Goal: Information Seeking & Learning: Learn about a topic

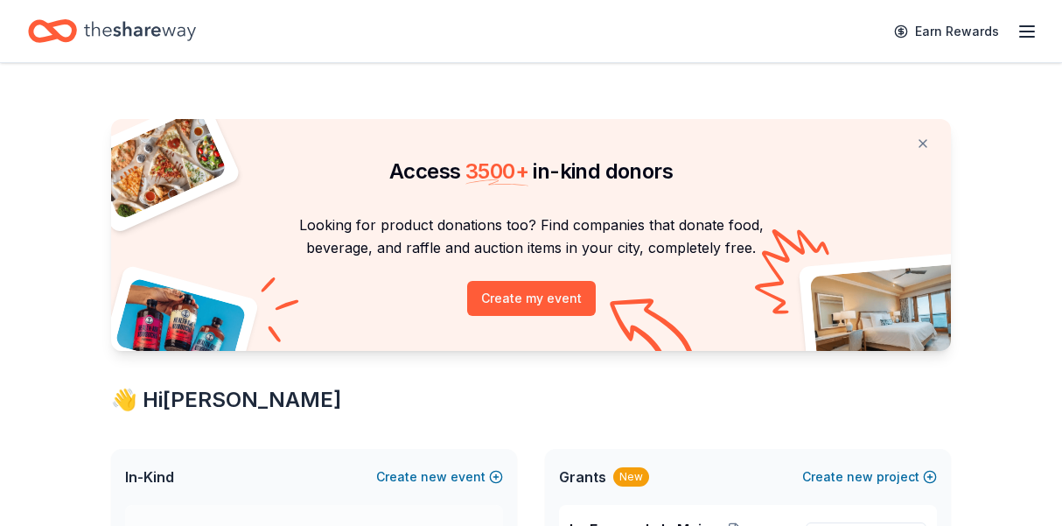
scroll to position [193, 0]
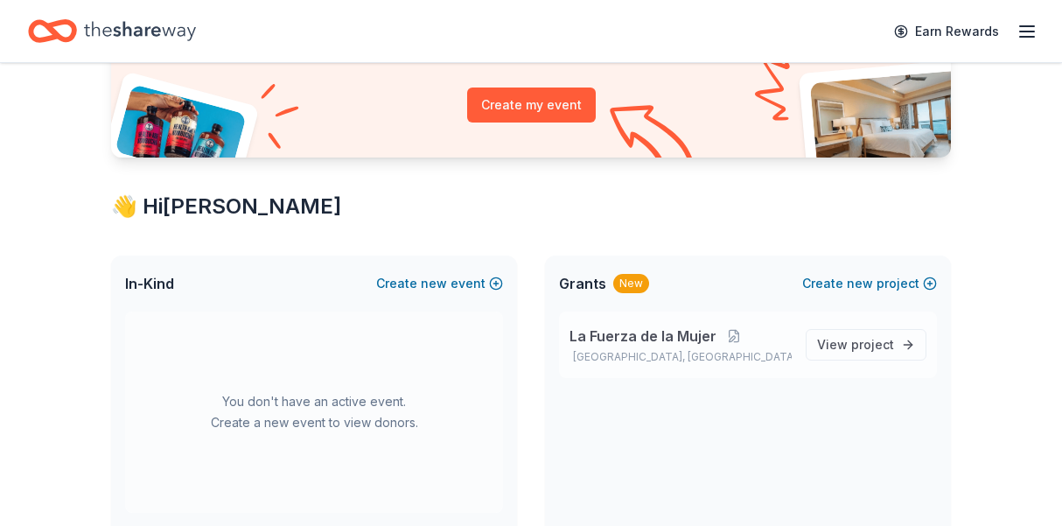
click at [641, 341] on span "La Fuerza de la Mujer" at bounding box center [642, 335] width 147 height 21
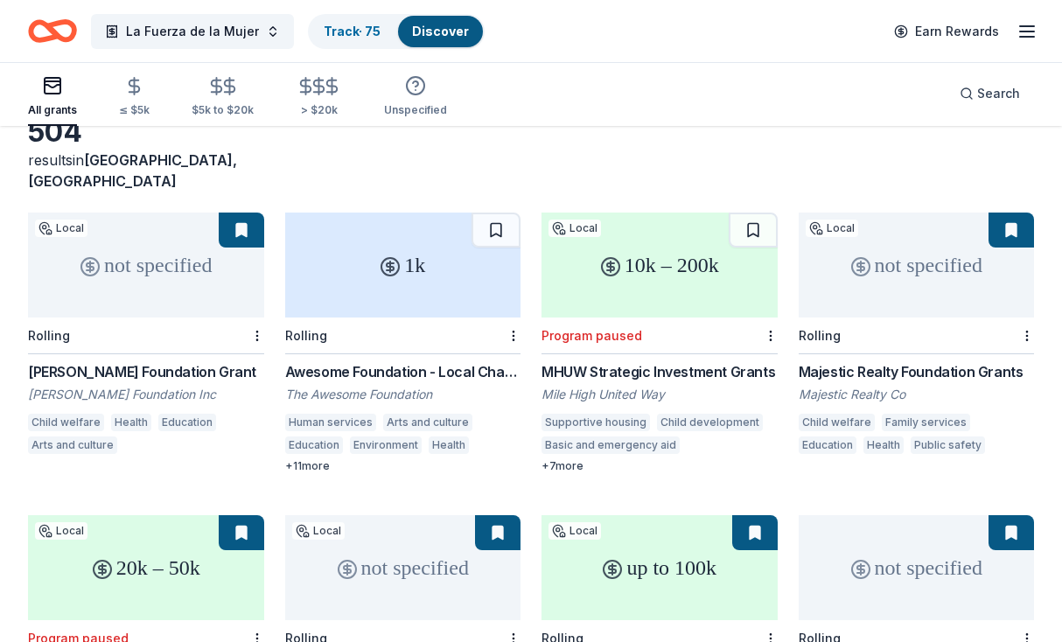
scroll to position [113, 0]
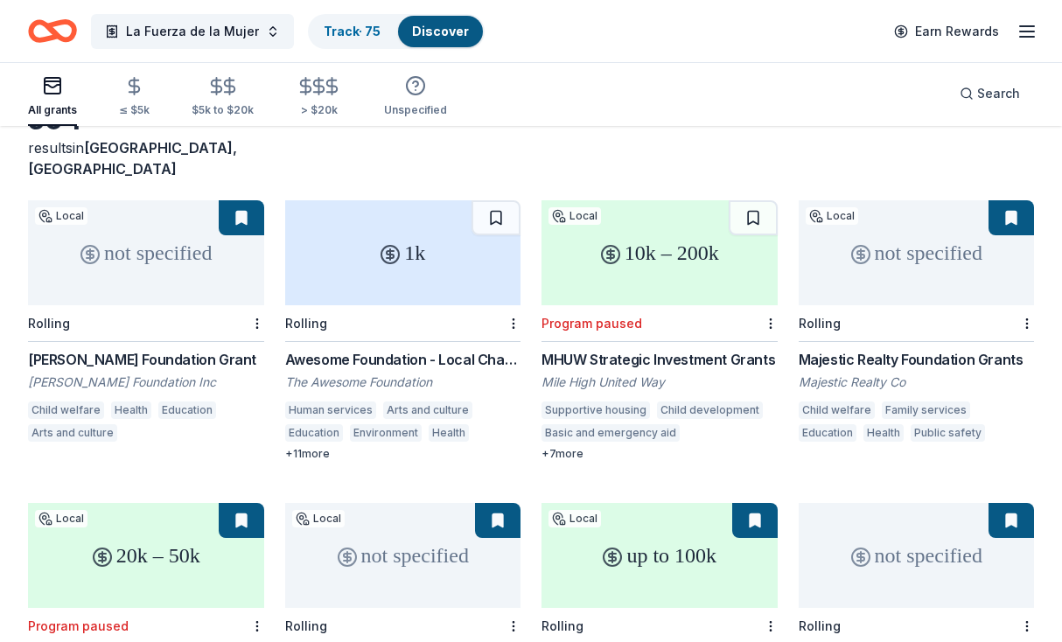
click at [125, 349] on div "Reiman Foundation Grant" at bounding box center [146, 359] width 236 height 21
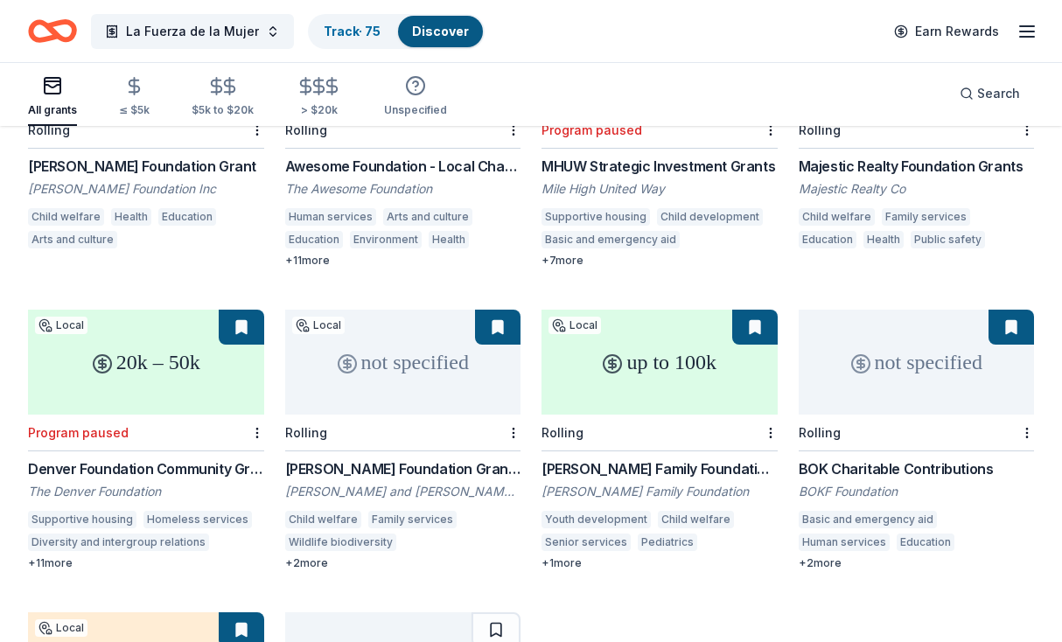
scroll to position [307, 0]
click at [140, 457] on div "Denver Foundation Community Grants Program" at bounding box center [146, 467] width 236 height 21
click at [360, 457] on div "Dresner Foundation Grants" at bounding box center [403, 467] width 236 height 21
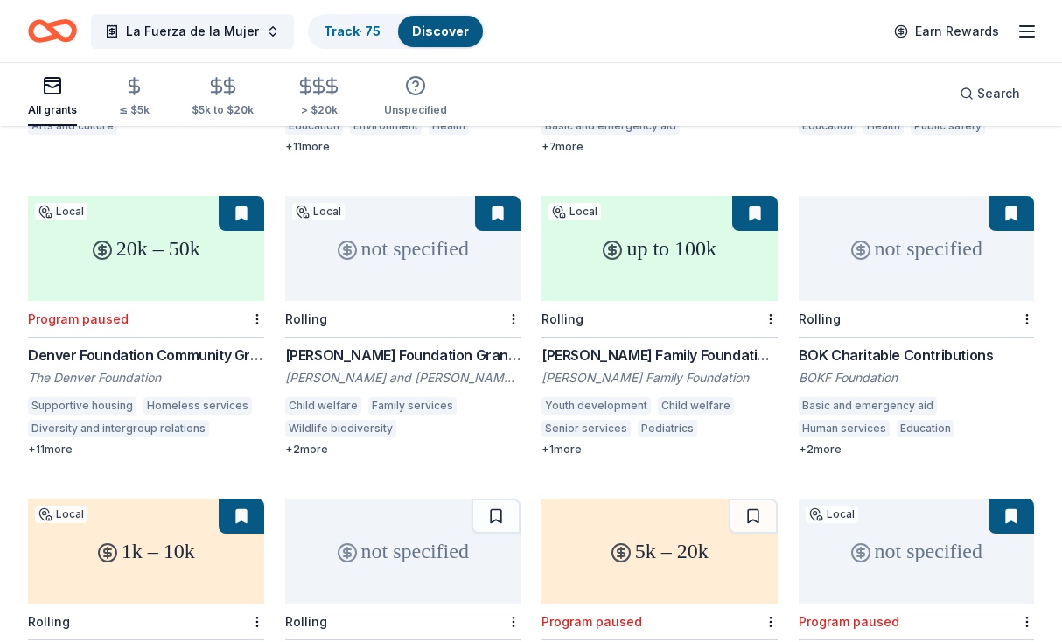
scroll to position [443, 0]
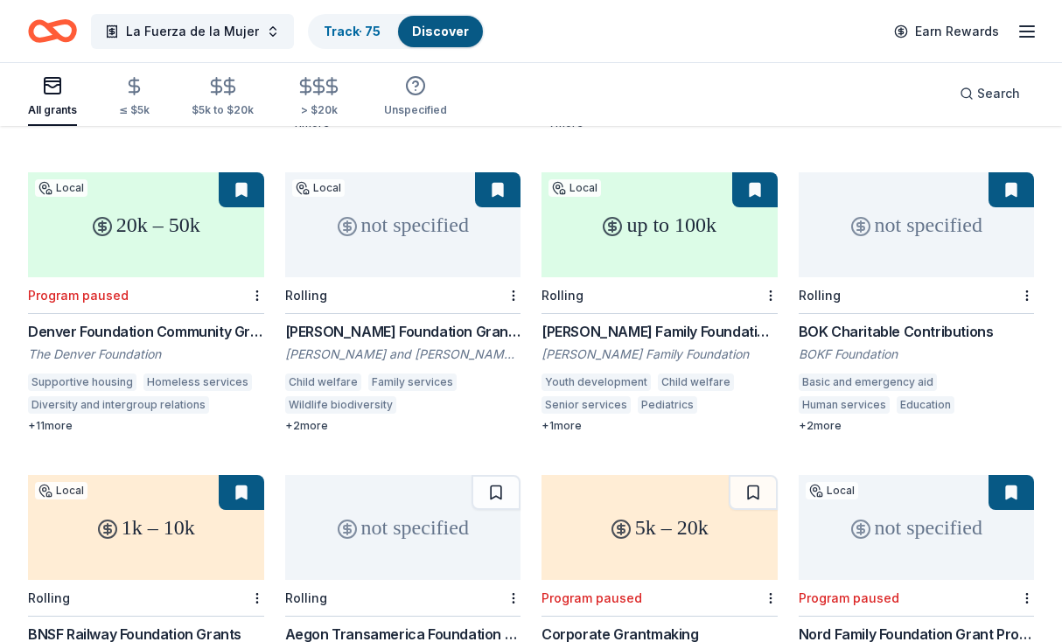
click at [657, 321] on div "Topfer Family Foundation Grant" at bounding box center [659, 331] width 236 height 21
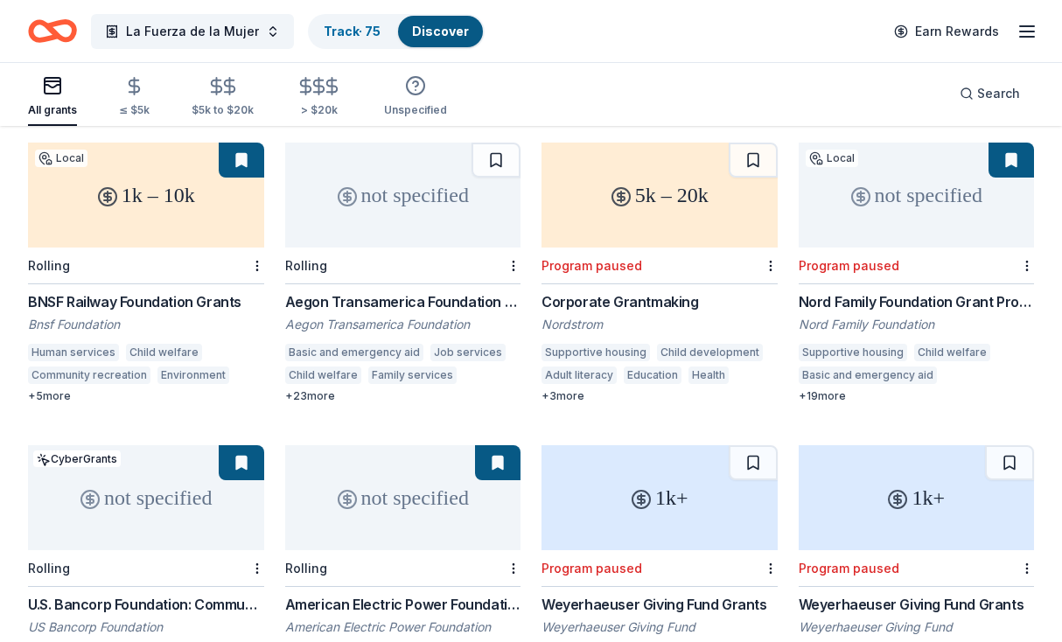
scroll to position [779, 0]
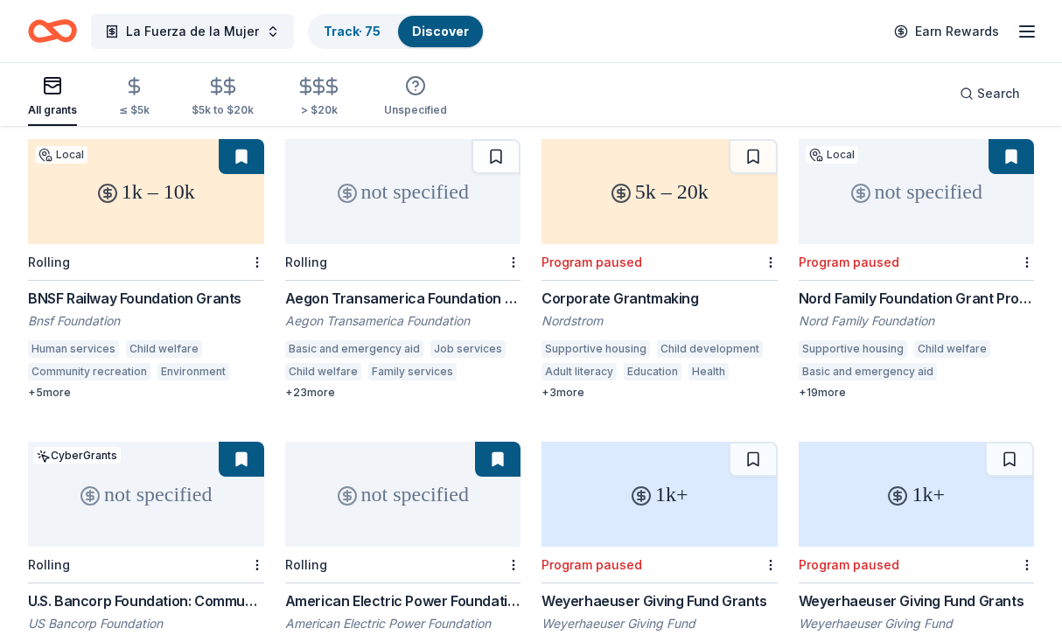
click at [436, 288] on div "Aegon Transamerica Foundation Grant" at bounding box center [403, 298] width 236 height 21
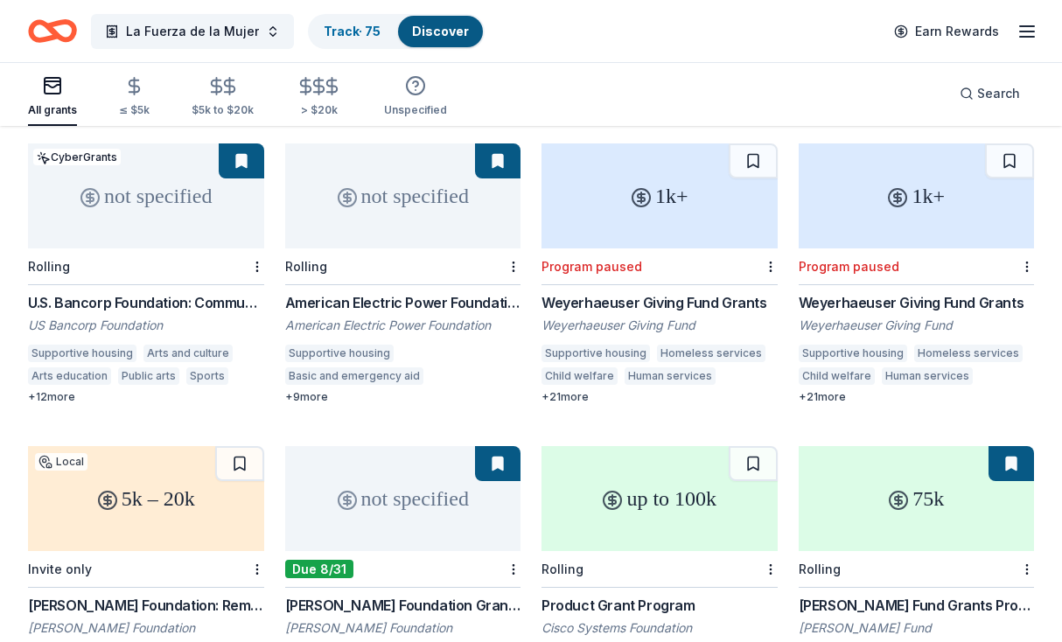
scroll to position [1081, 0]
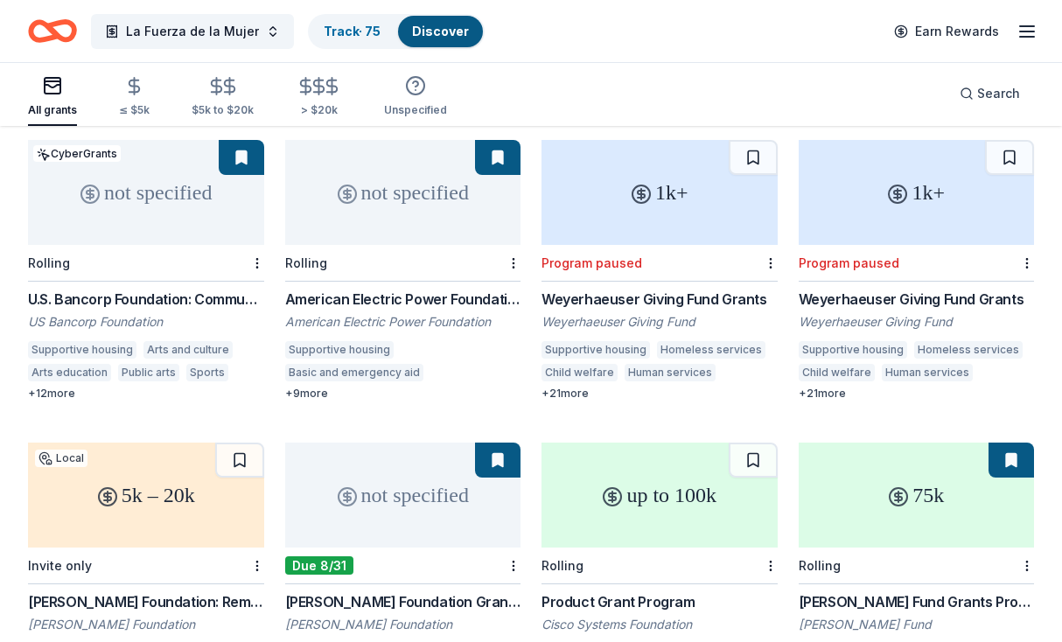
click at [162, 289] on div "U.S. Bancorp Foundation: Community Possible Grant Program" at bounding box center [146, 299] width 236 height 21
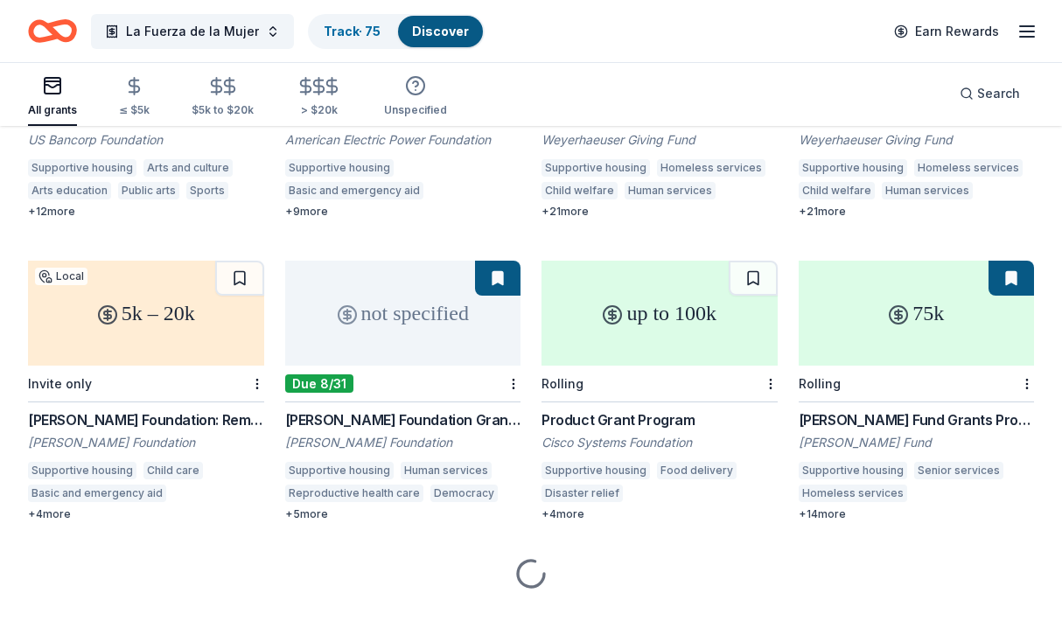
scroll to position [1264, 0]
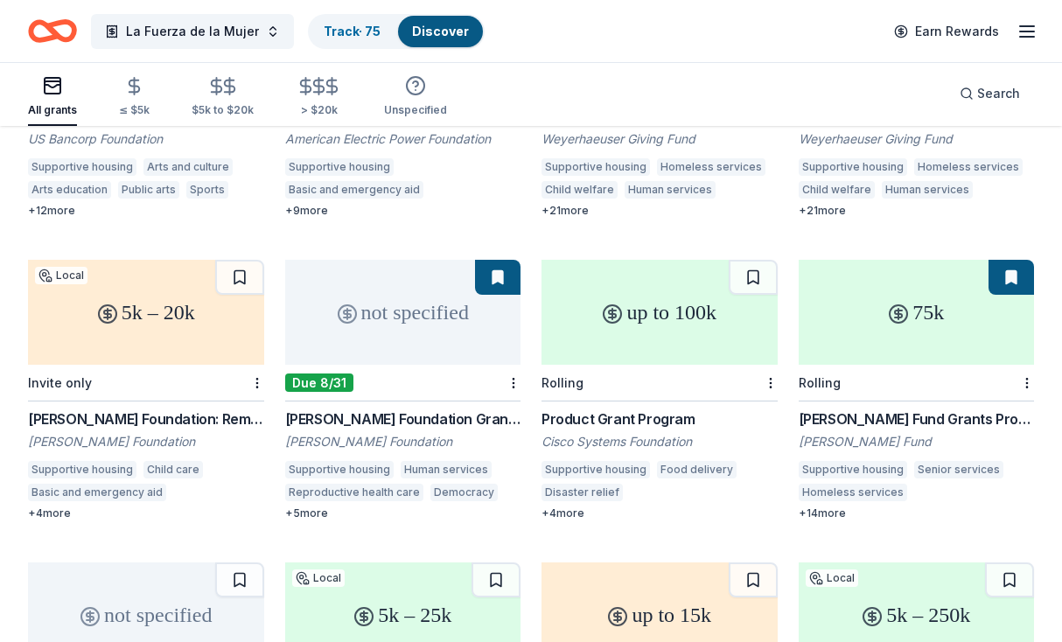
click at [895, 304] on icon at bounding box center [898, 314] width 21 height 21
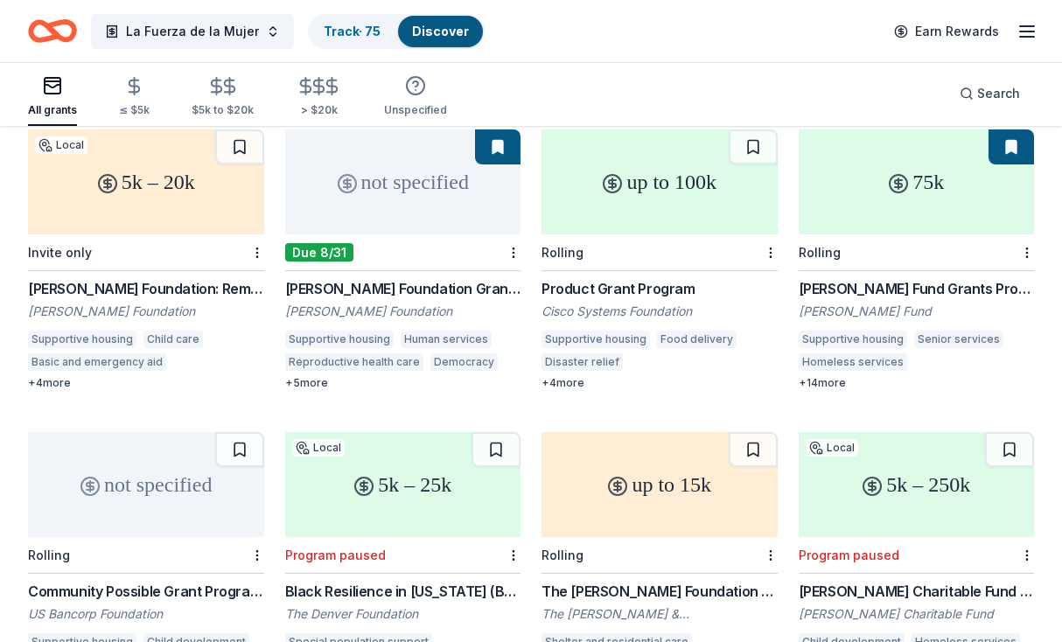
scroll to position [1386, 0]
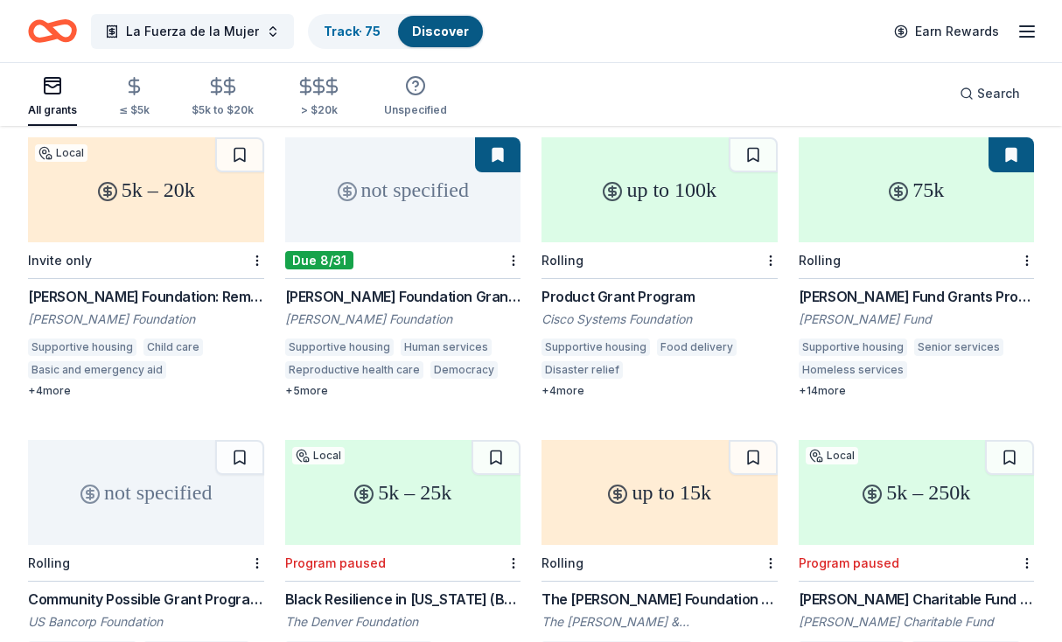
click at [425, 188] on div "not specified" at bounding box center [403, 189] width 236 height 105
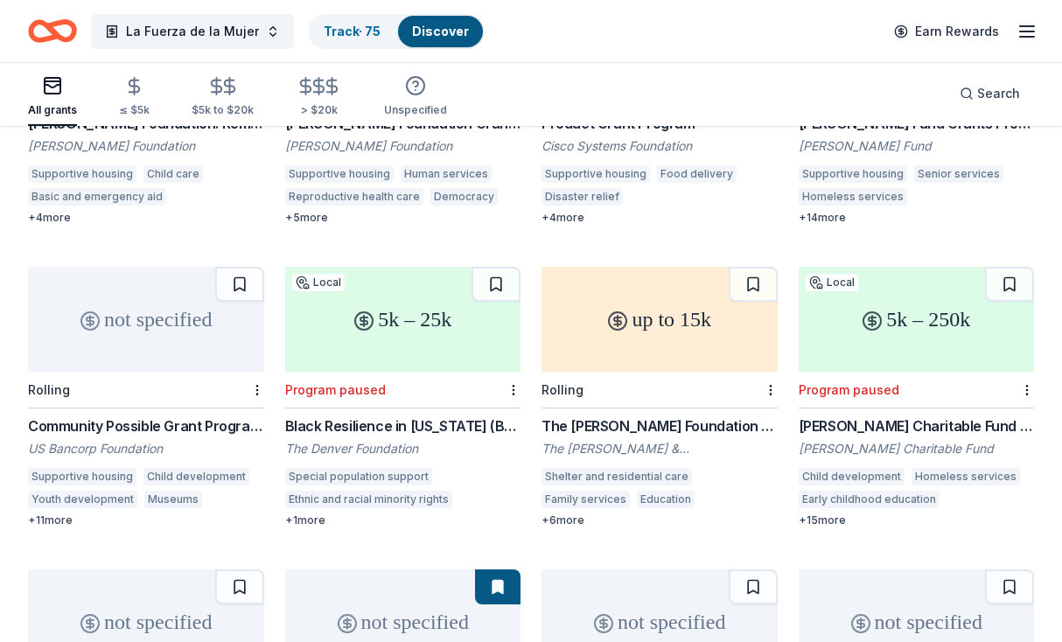
scroll to position [1594, 0]
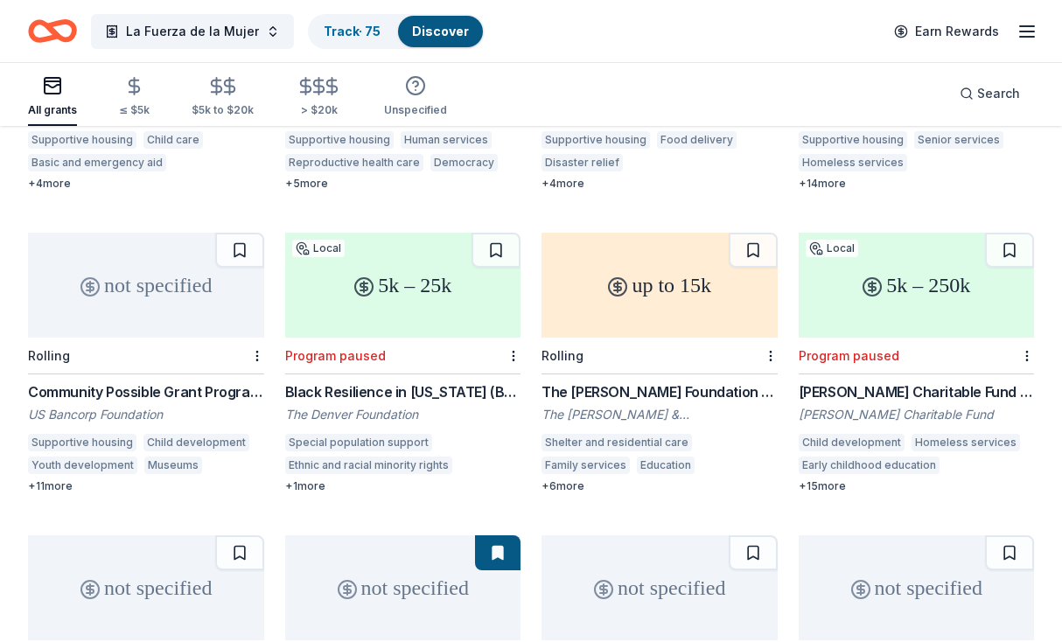
click at [136, 268] on div "not specified" at bounding box center [146, 285] width 236 height 105
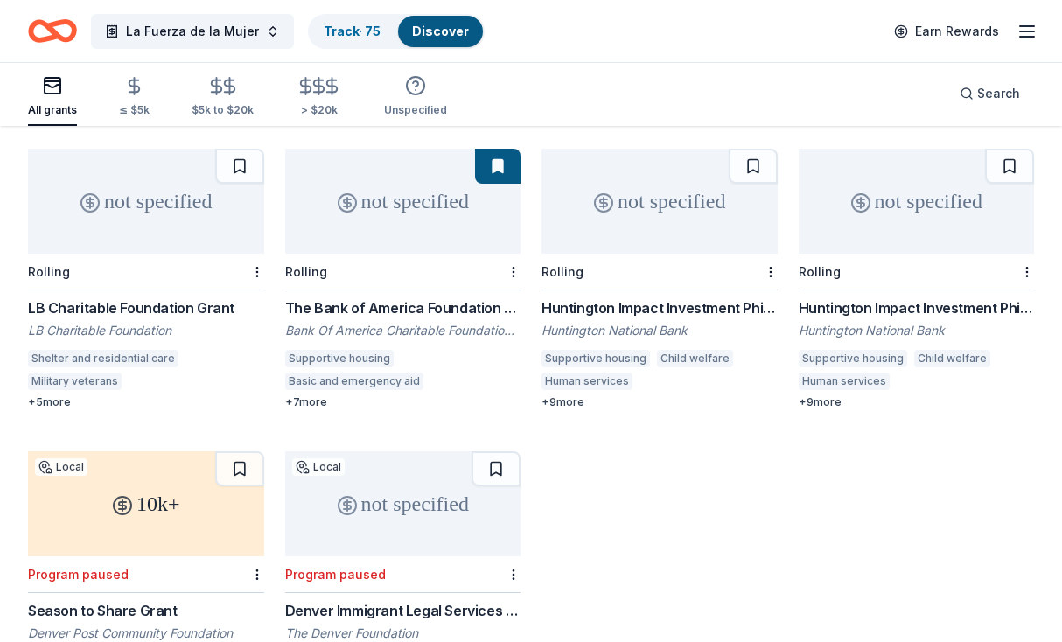
scroll to position [1982, 0]
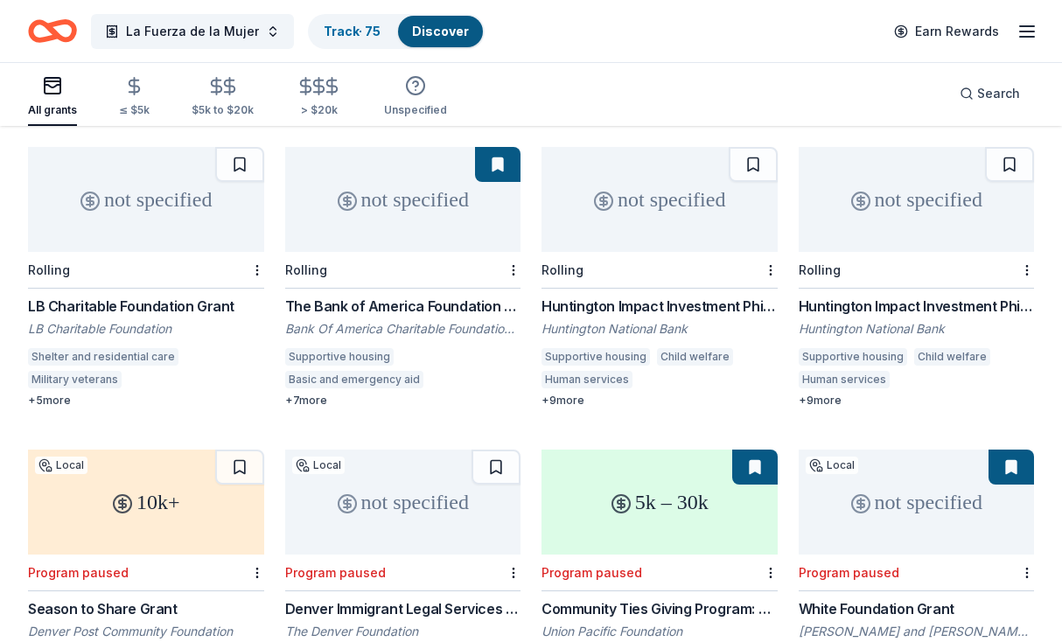
click at [398, 207] on div "not specified" at bounding box center [403, 199] width 236 height 105
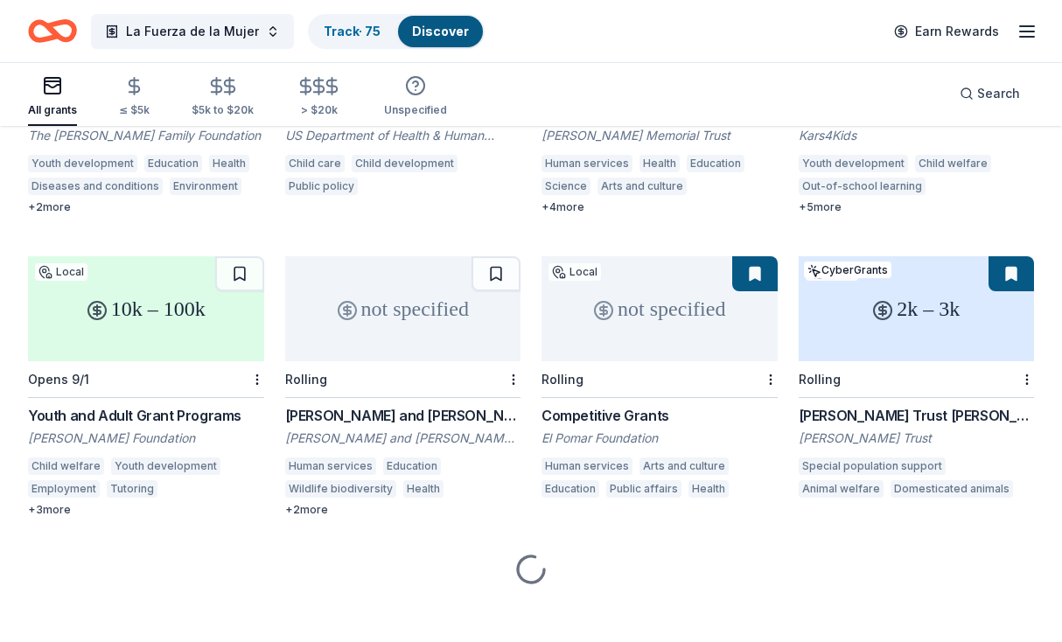
scroll to position [4297, 0]
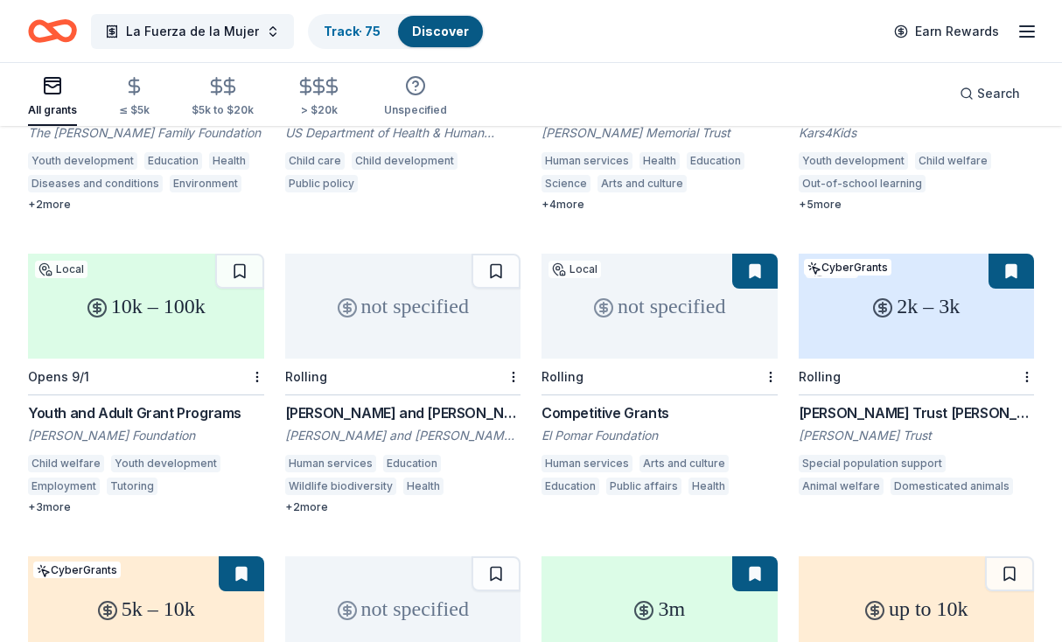
click at [611, 282] on div "not specified" at bounding box center [659, 306] width 236 height 105
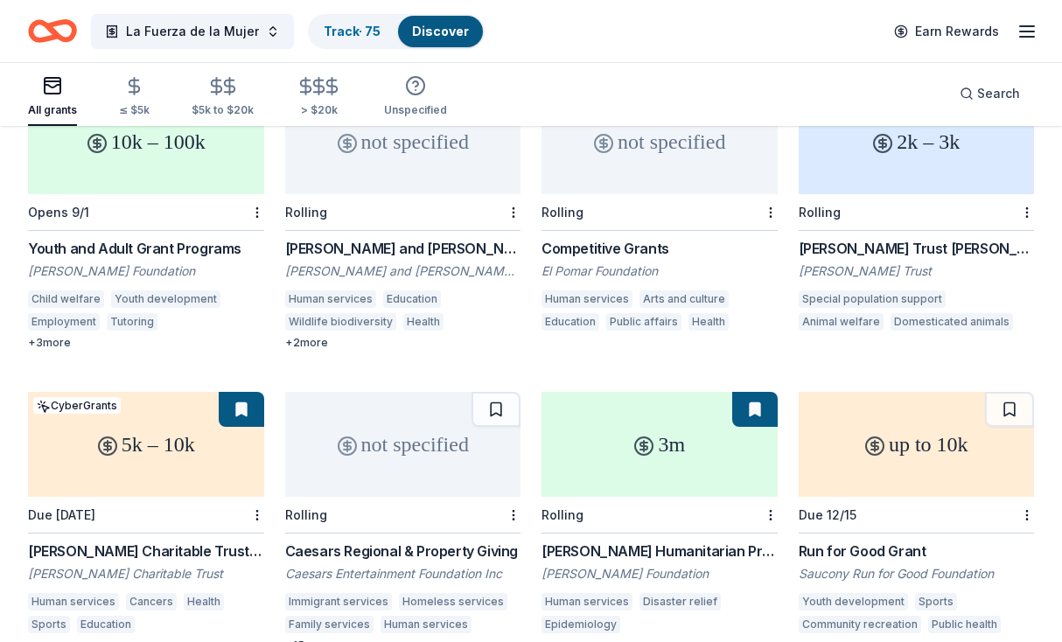
scroll to position [4479, 0]
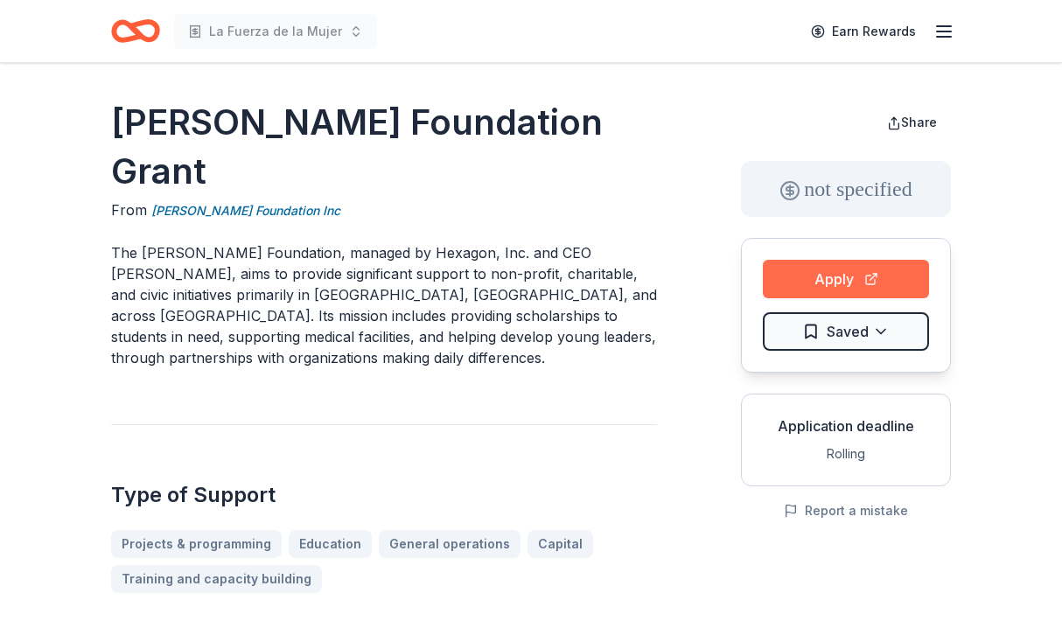
click at [827, 276] on button "Apply" at bounding box center [846, 279] width 166 height 38
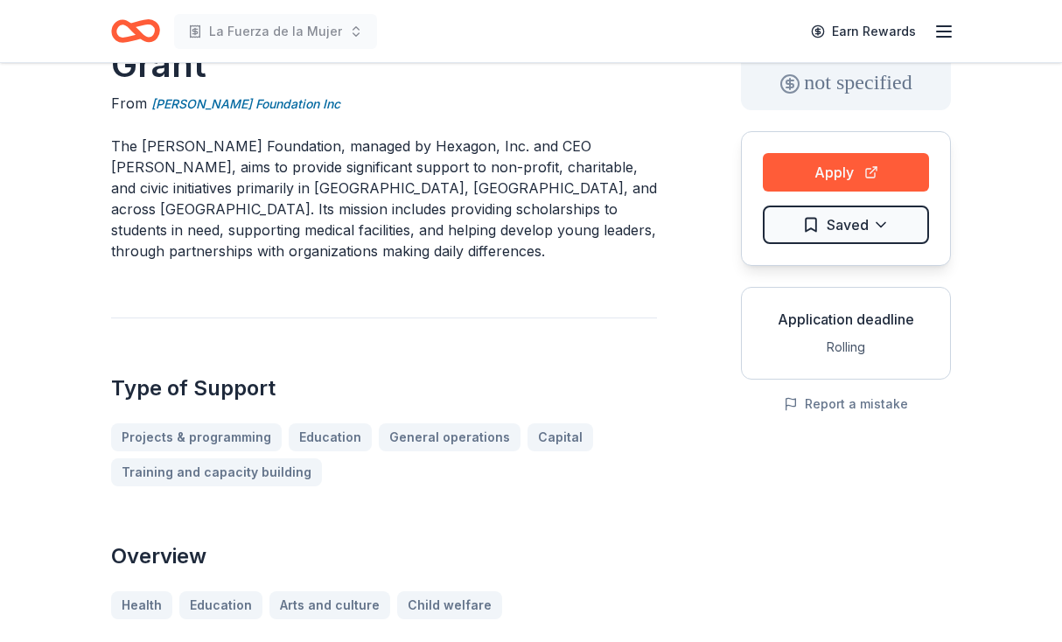
scroll to position [111, 0]
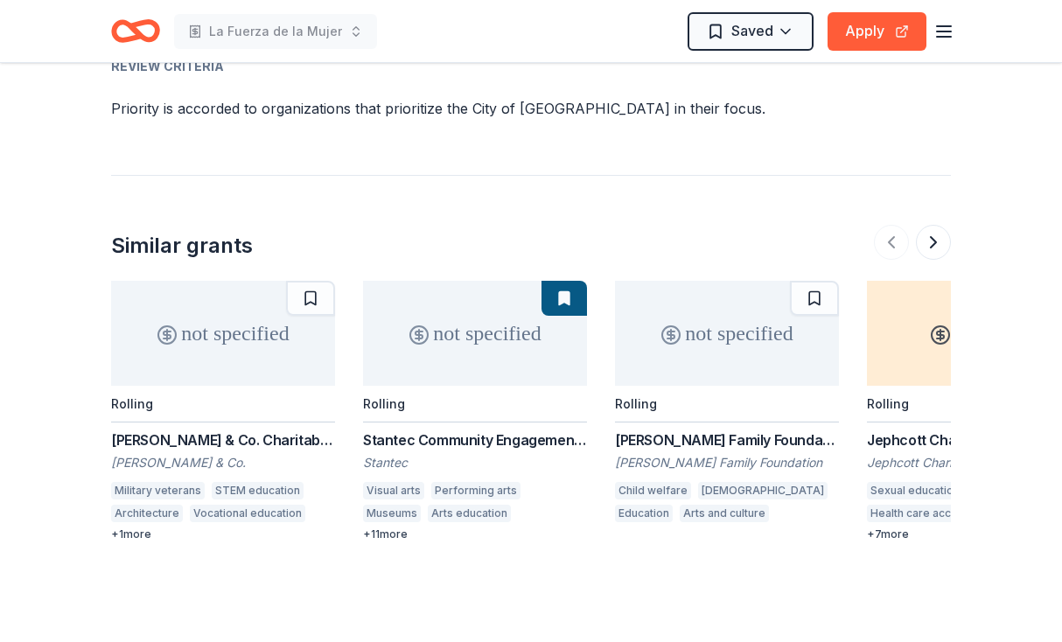
scroll to position [2363, 0]
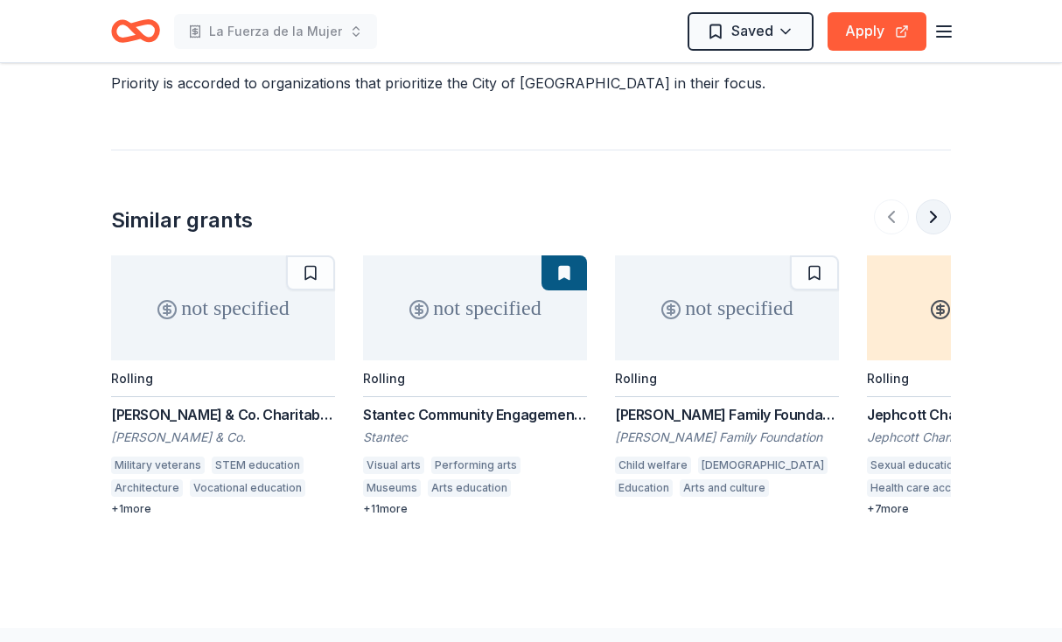
click at [930, 199] on button at bounding box center [933, 216] width 35 height 35
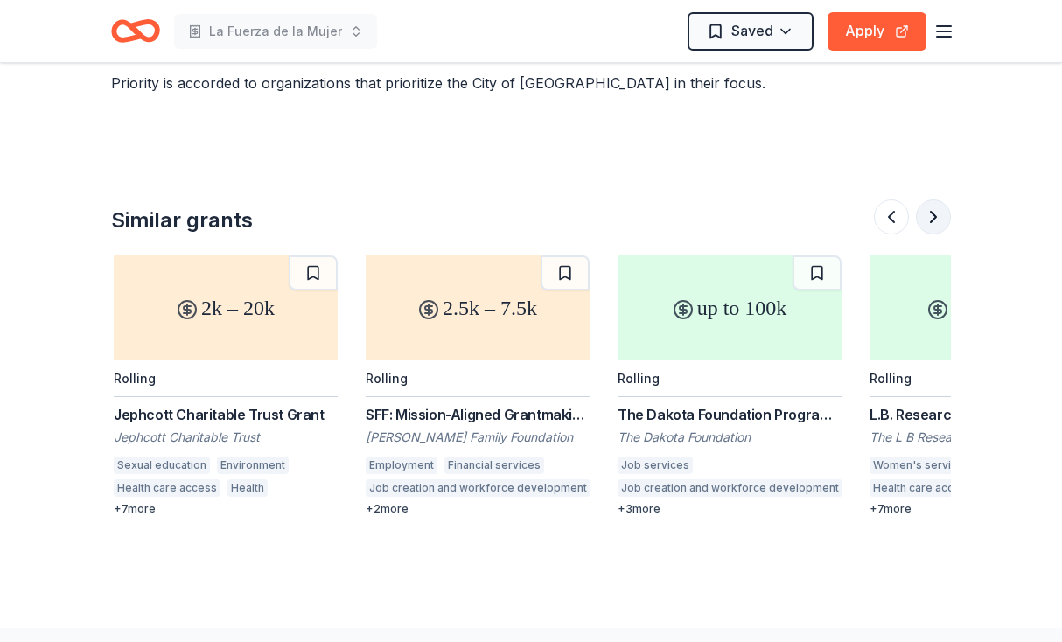
scroll to position [0, 756]
click at [930, 199] on button at bounding box center [933, 216] width 35 height 35
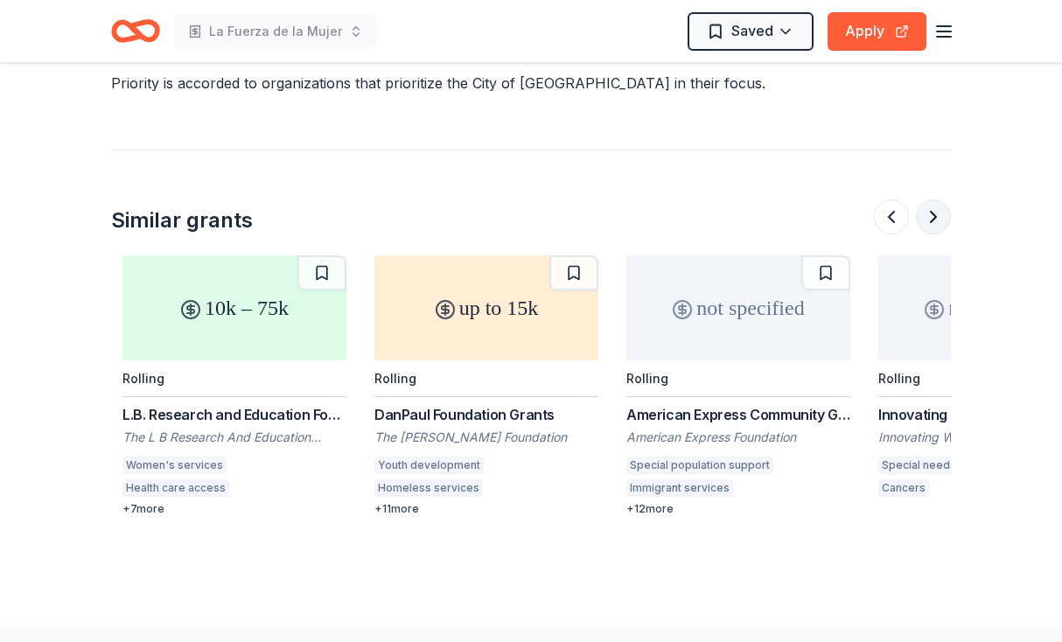
scroll to position [0, 1512]
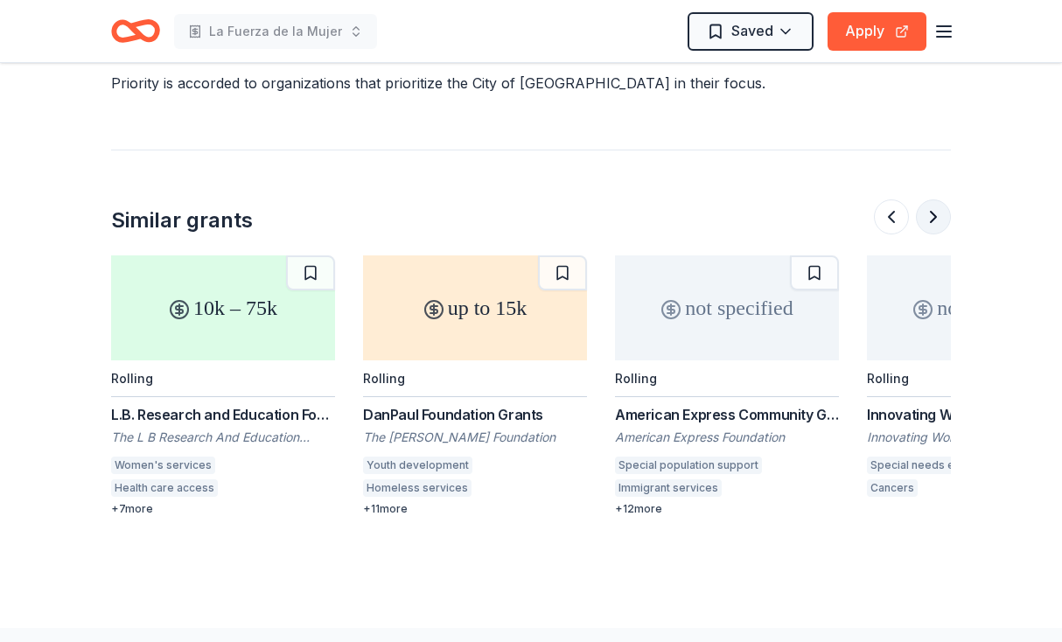
click at [930, 199] on button at bounding box center [933, 216] width 35 height 35
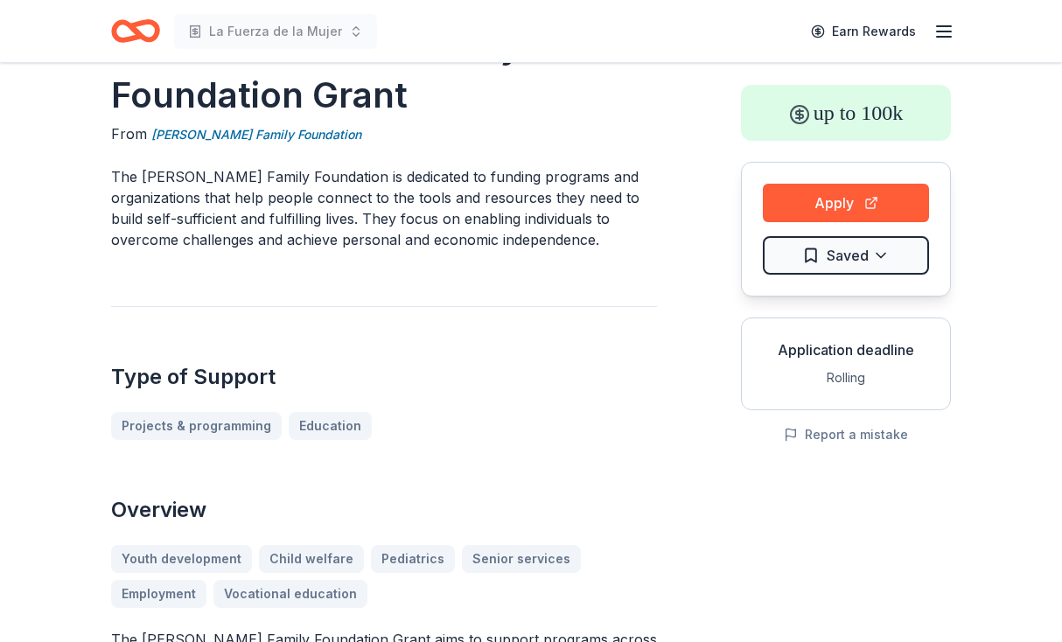
scroll to position [0, 0]
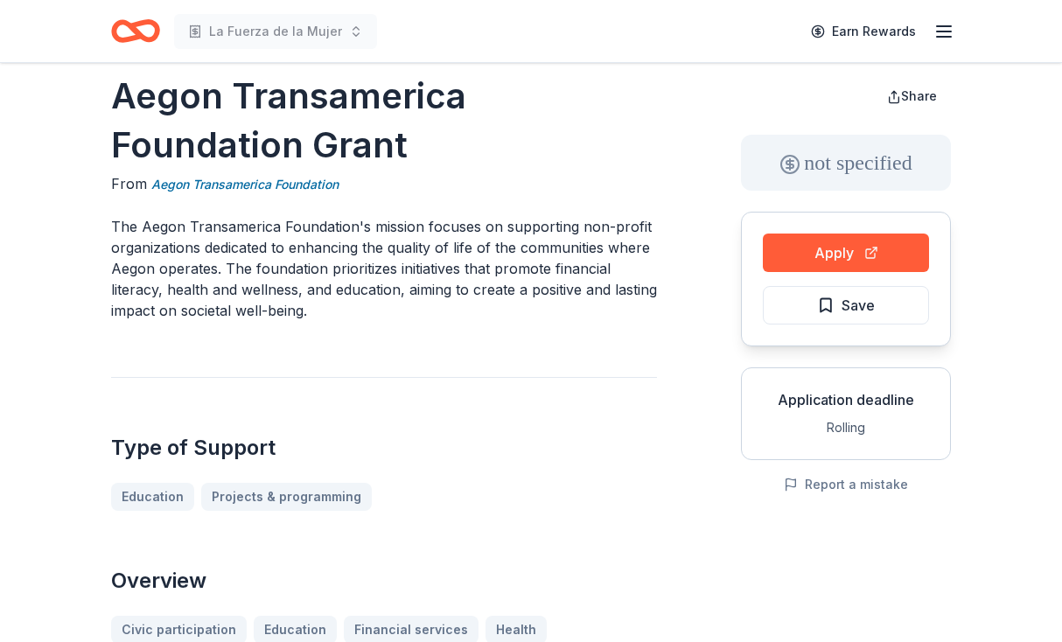
scroll to position [33, 0]
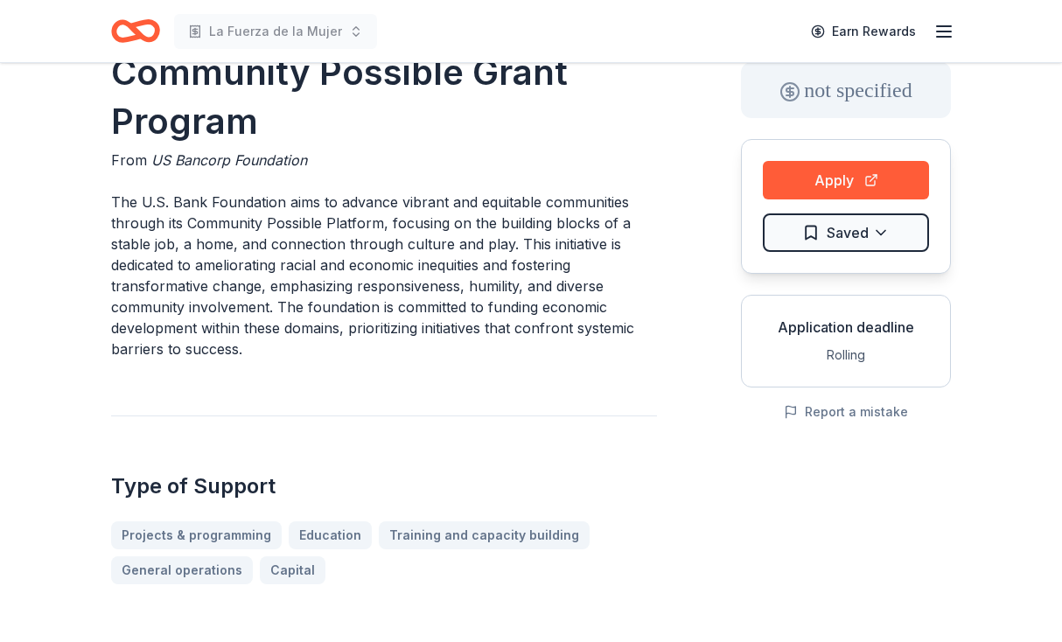
scroll to position [106, 0]
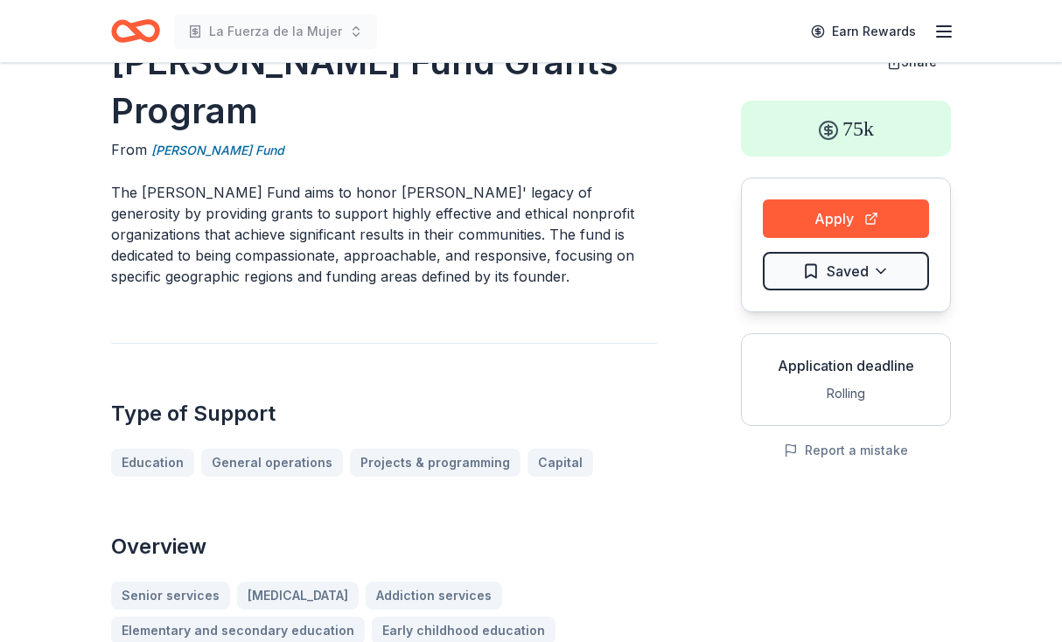
scroll to position [62, 0]
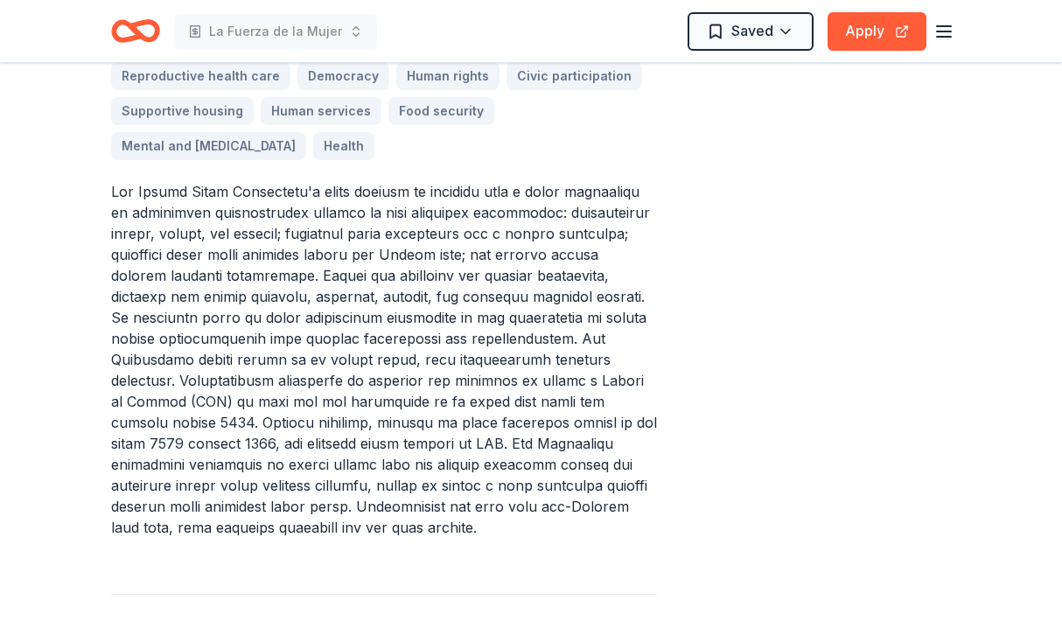
scroll to position [702, 0]
